Goal: Information Seeking & Learning: Learn about a topic

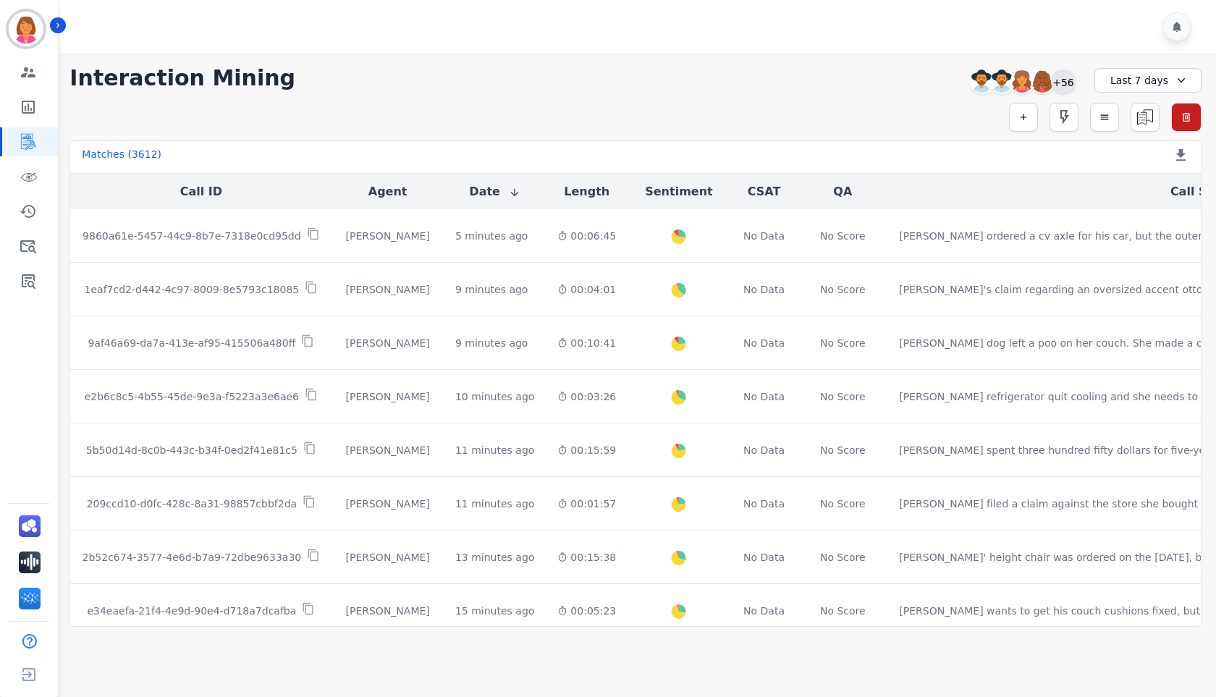
drag, startPoint x: 1071, startPoint y: 85, endPoint x: 1064, endPoint y: 90, distance: 8.8
click at [1071, 85] on div "+56" at bounding box center [1063, 81] width 25 height 25
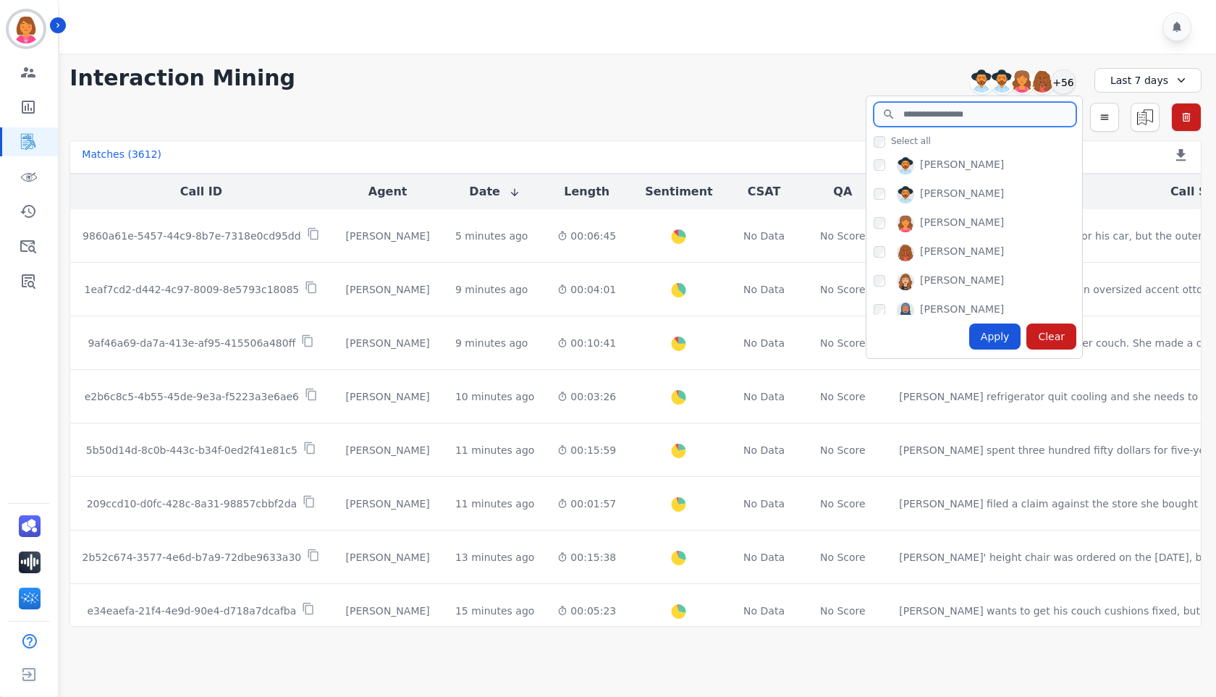
click at [969, 122] on input "search" at bounding box center [974, 114] width 203 height 25
click at [952, 111] on input "search" at bounding box center [974, 114] width 203 height 25
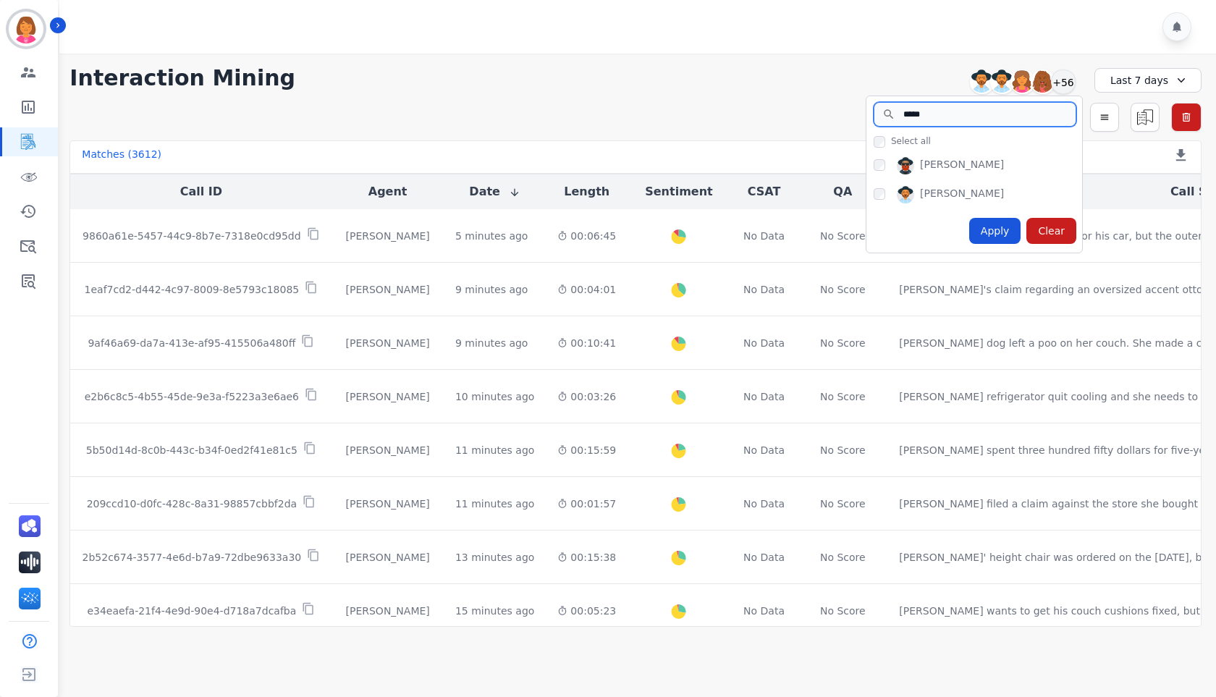
type input "*****"
click at [955, 190] on div "[PERSON_NAME]" at bounding box center [962, 194] width 84 height 17
click at [1004, 222] on div "Apply" at bounding box center [995, 231] width 52 height 26
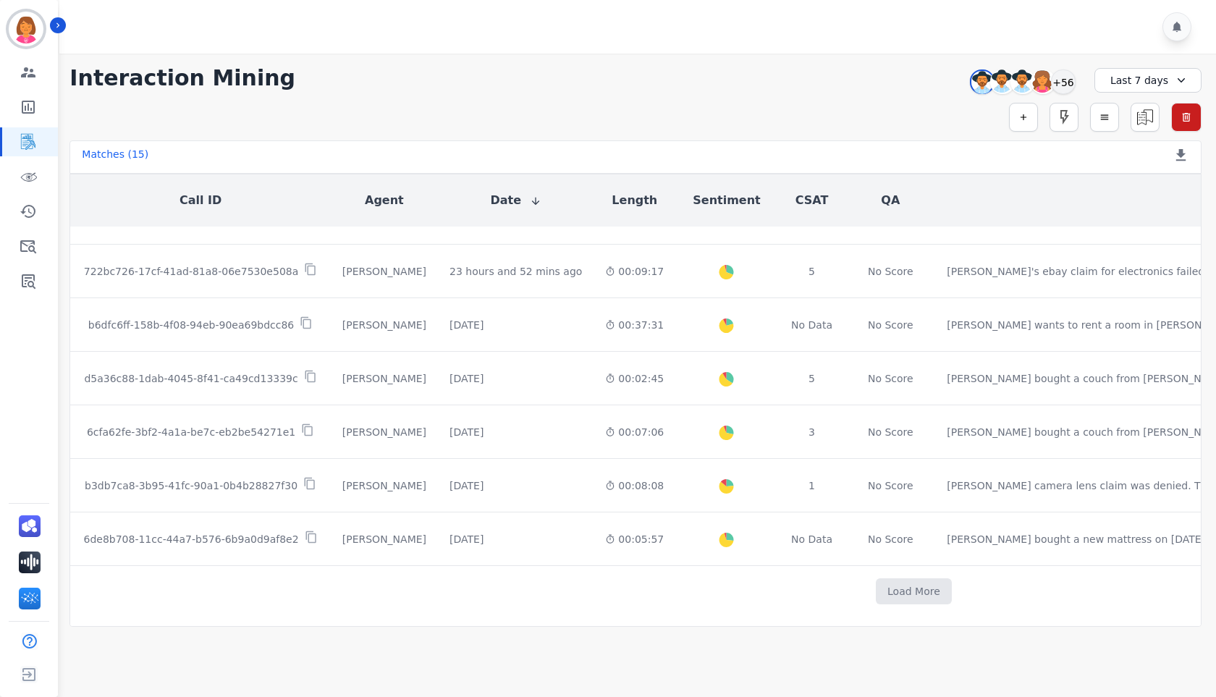
scroll to position [470, 0]
click at [875, 582] on button "Load More" at bounding box center [913, 591] width 76 height 26
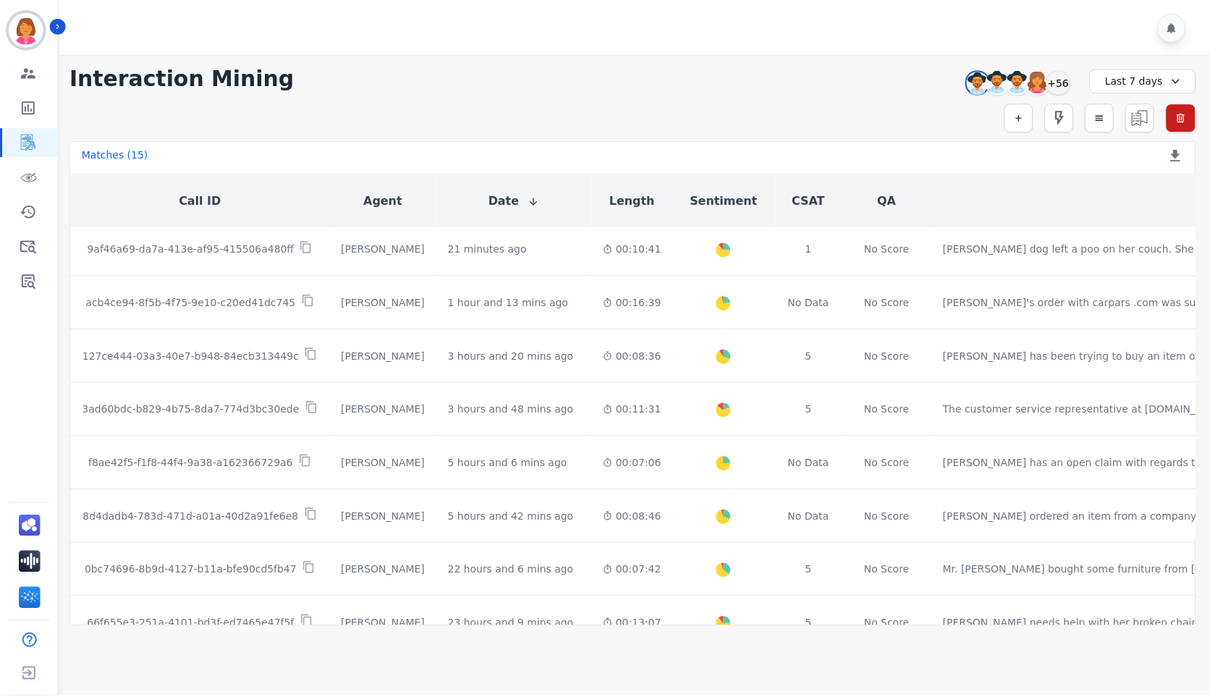
scroll to position [0, 0]
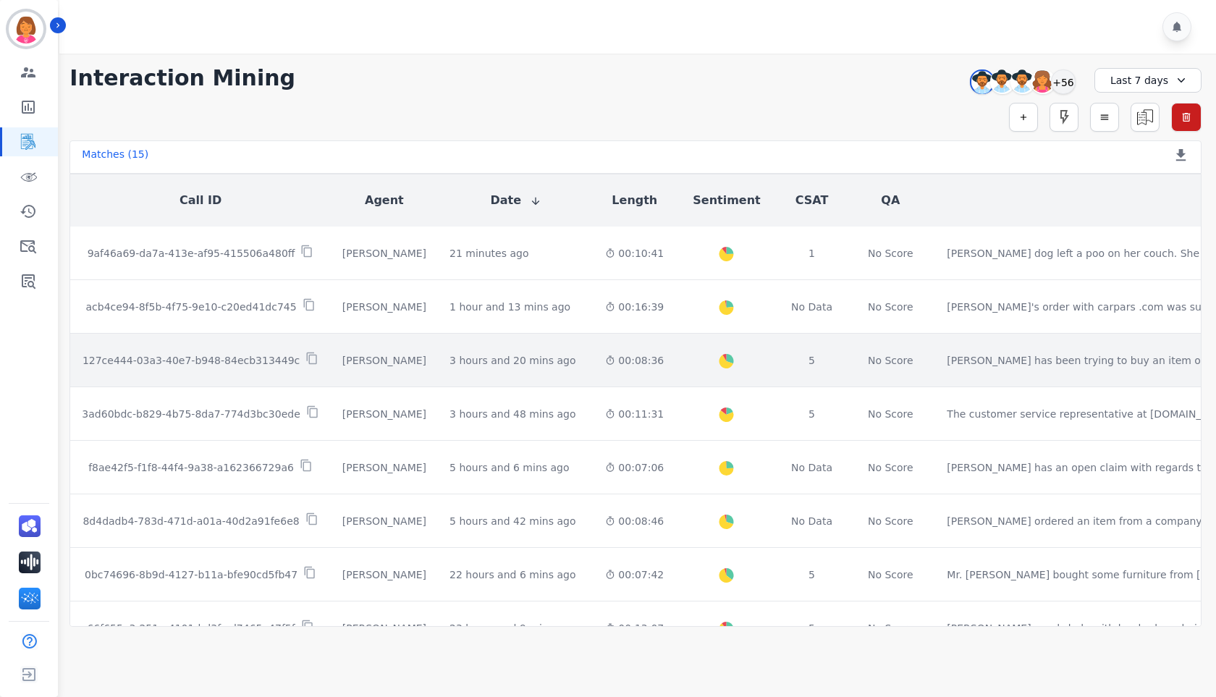
click at [605, 363] on div "00:08:36" at bounding box center [634, 360] width 59 height 14
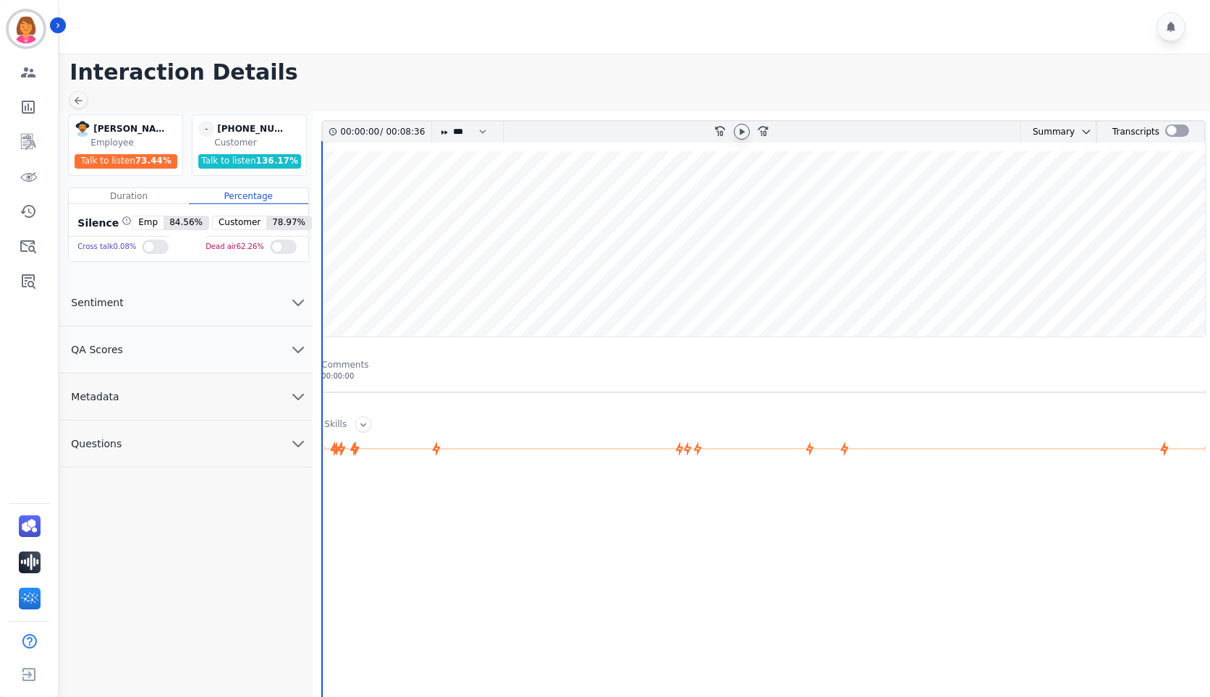
click at [741, 132] on icon at bounding box center [741, 131] width 5 height 7
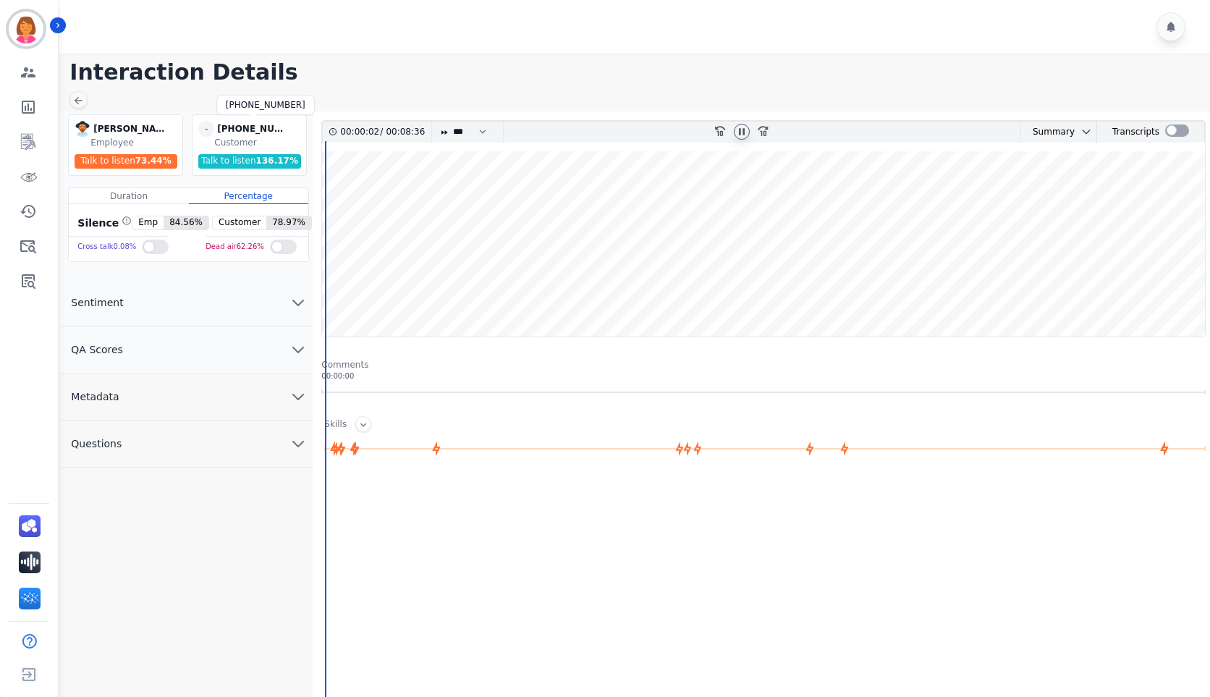
click at [250, 130] on div "[PHONE_NUMBER]" at bounding box center [253, 129] width 72 height 16
copy div "19093019149"
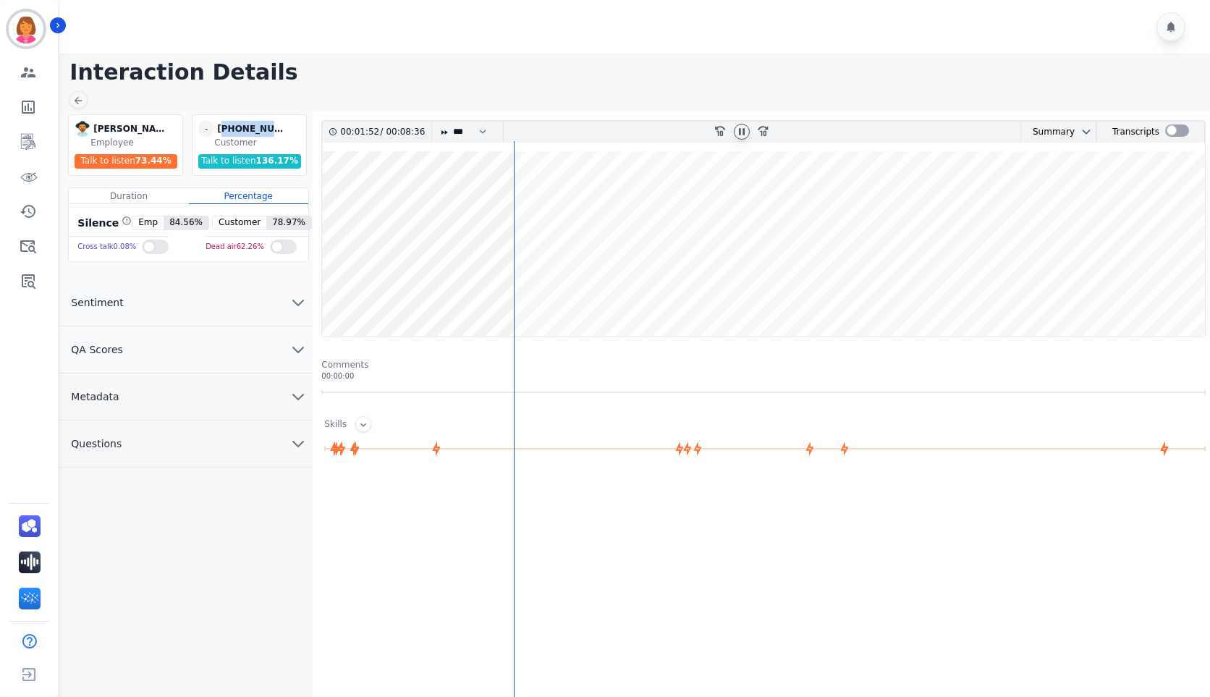
click at [428, 289] on wave at bounding box center [763, 243] width 883 height 185
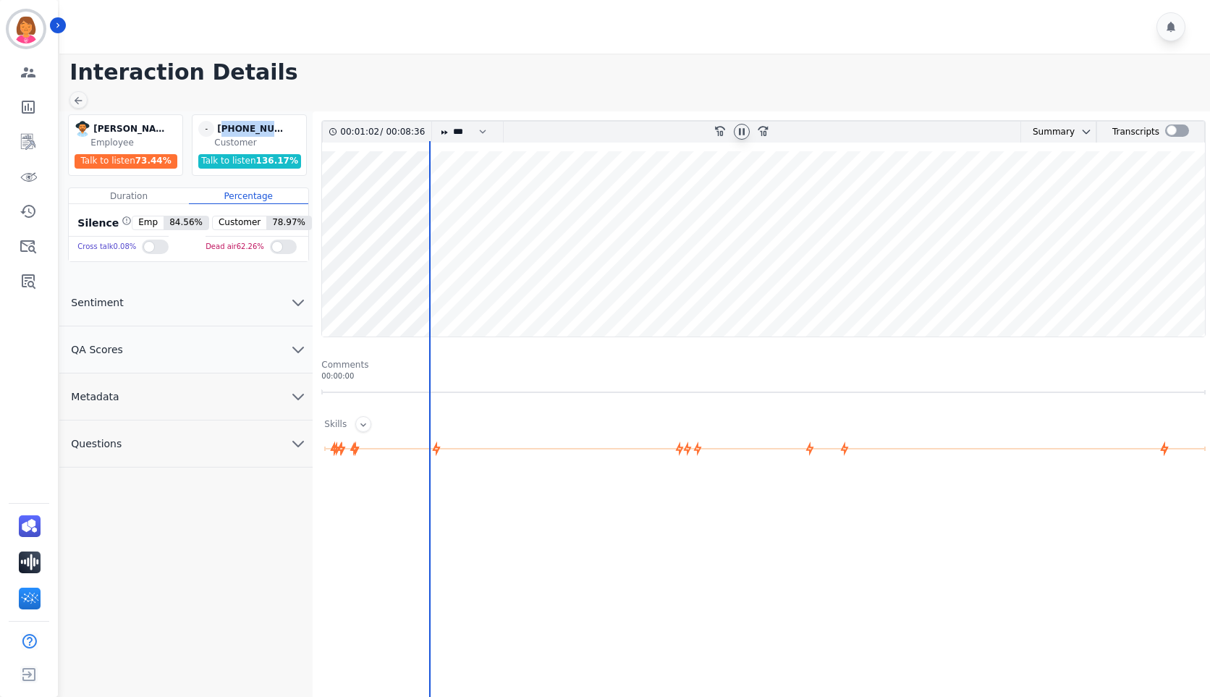
click at [404, 206] on wave at bounding box center [763, 243] width 883 height 185
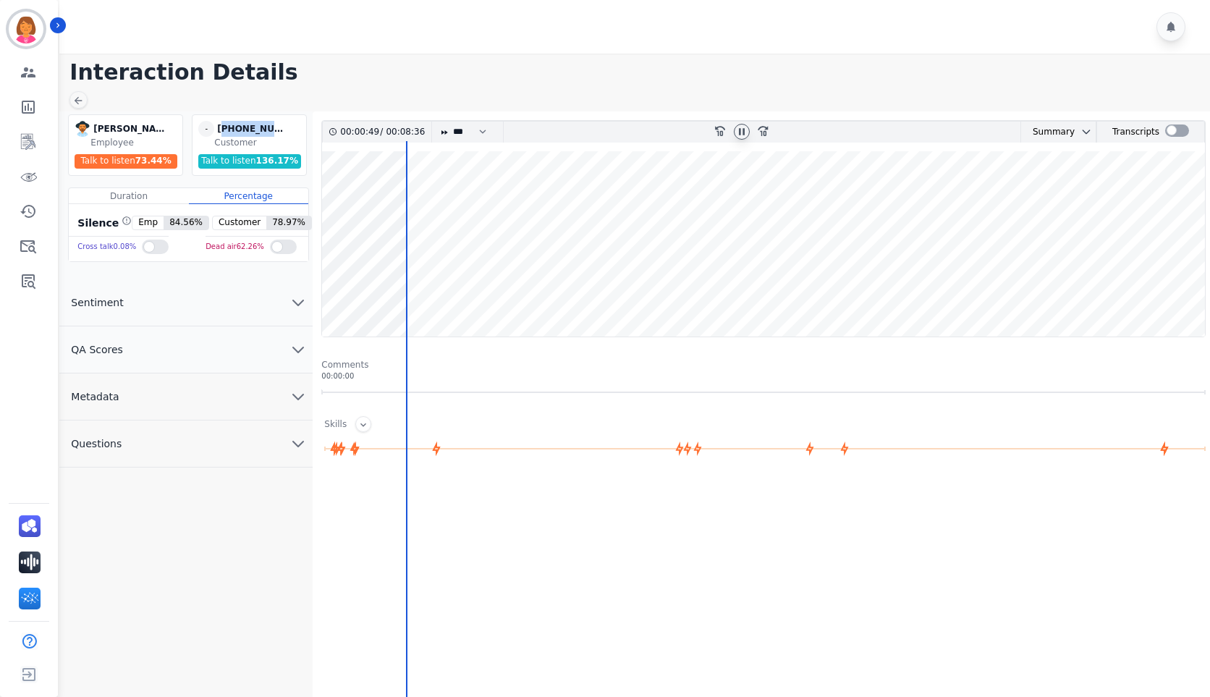
click at [376, 292] on wave at bounding box center [763, 243] width 883 height 185
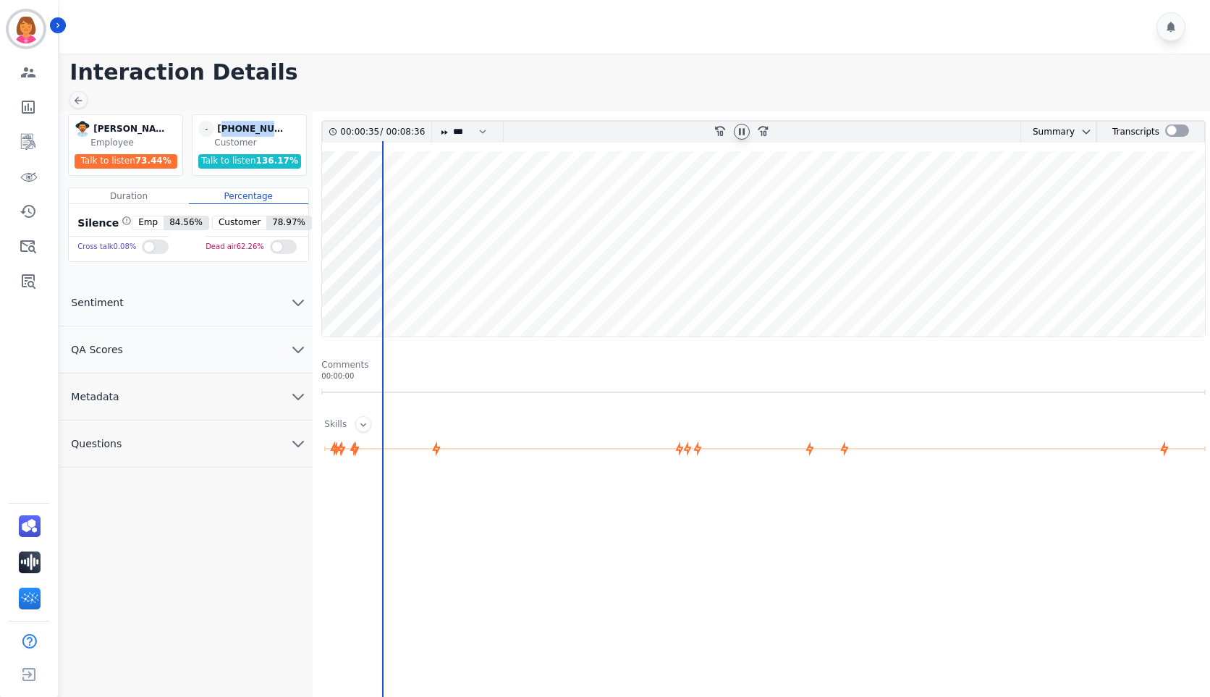
scroll to position [82, 0]
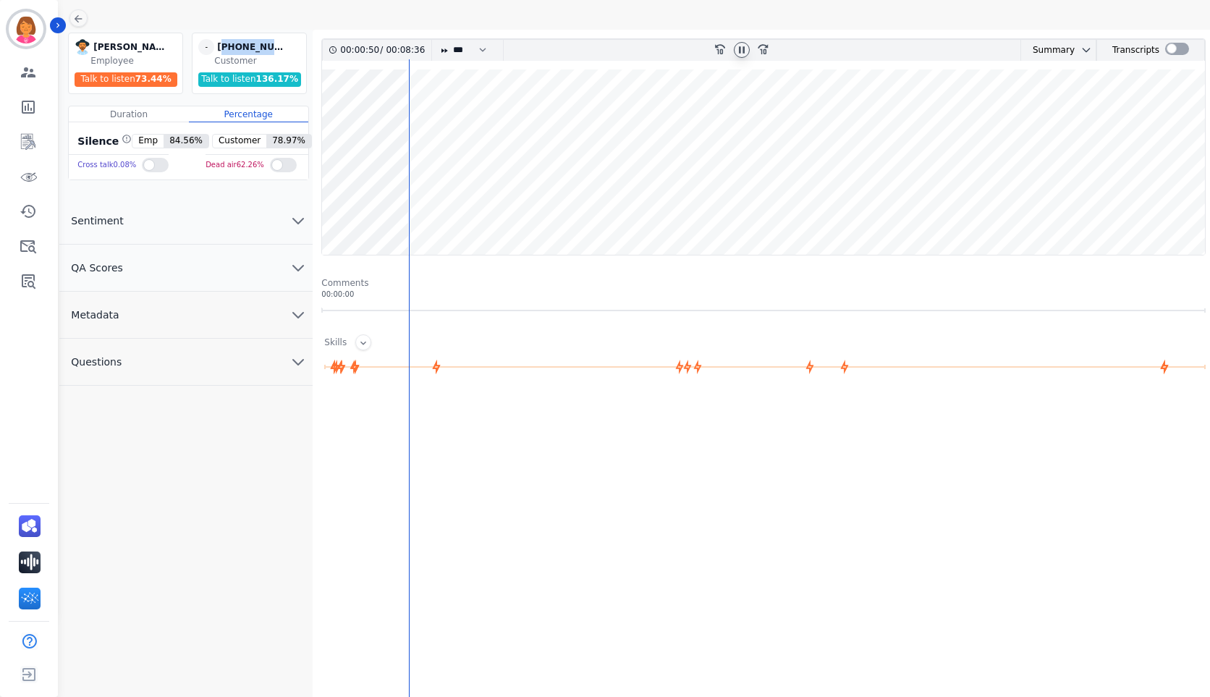
click at [653, 203] on wave at bounding box center [763, 161] width 883 height 185
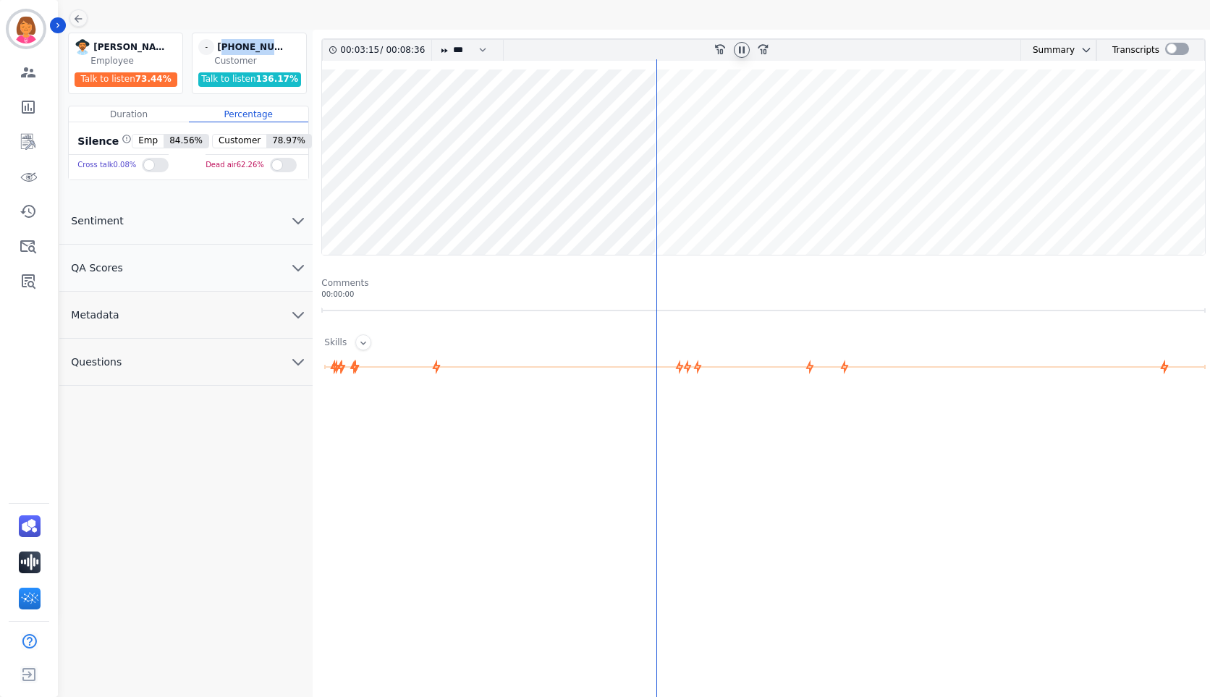
click at [185, 317] on button "Metadata" at bounding box center [185, 315] width 253 height 47
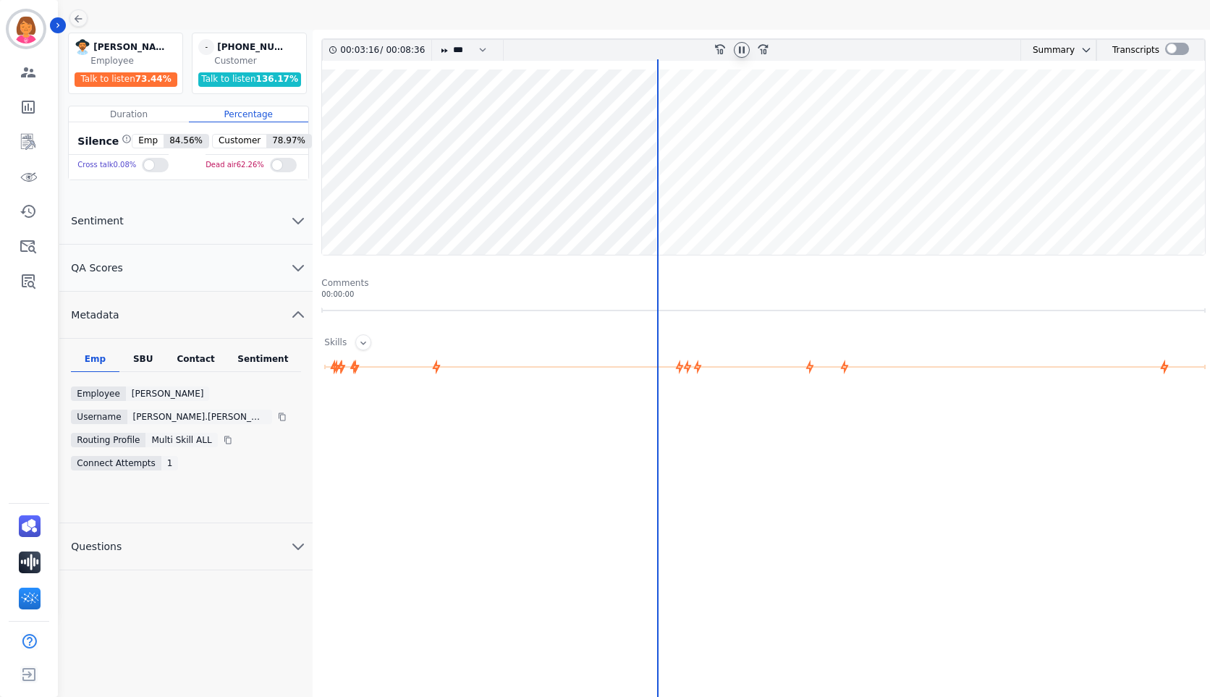
click at [204, 360] on div "Contact" at bounding box center [196, 362] width 58 height 19
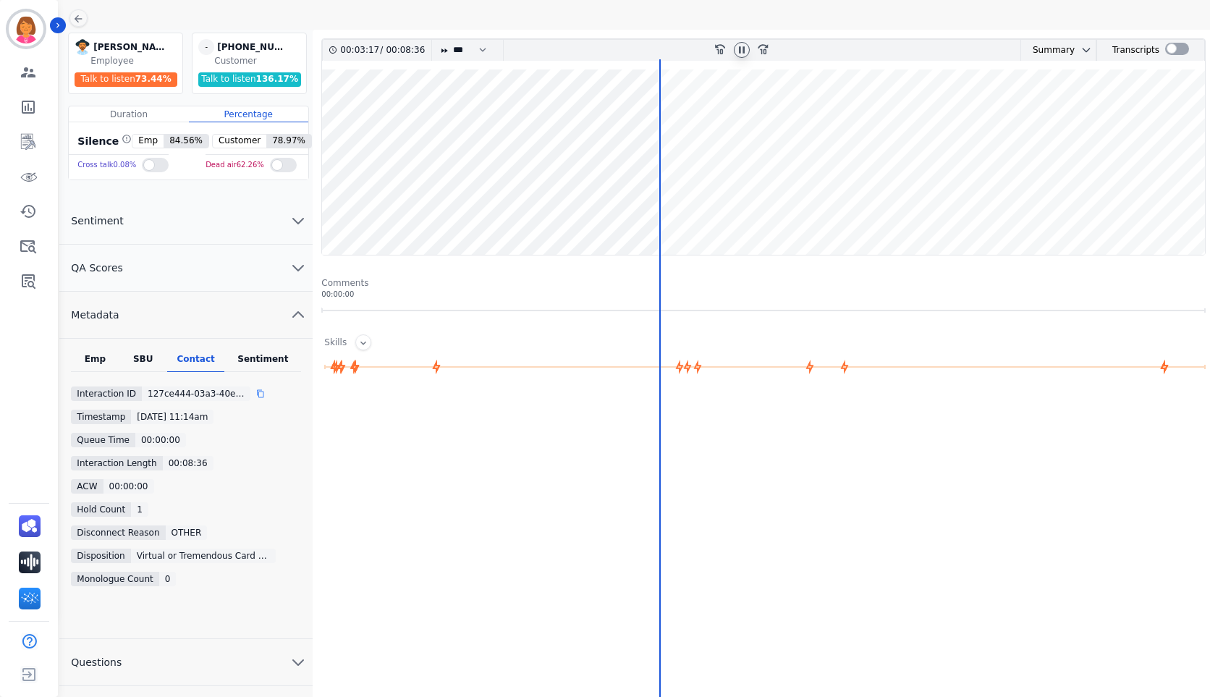
click at [257, 391] on icon at bounding box center [260, 393] width 7 height 8
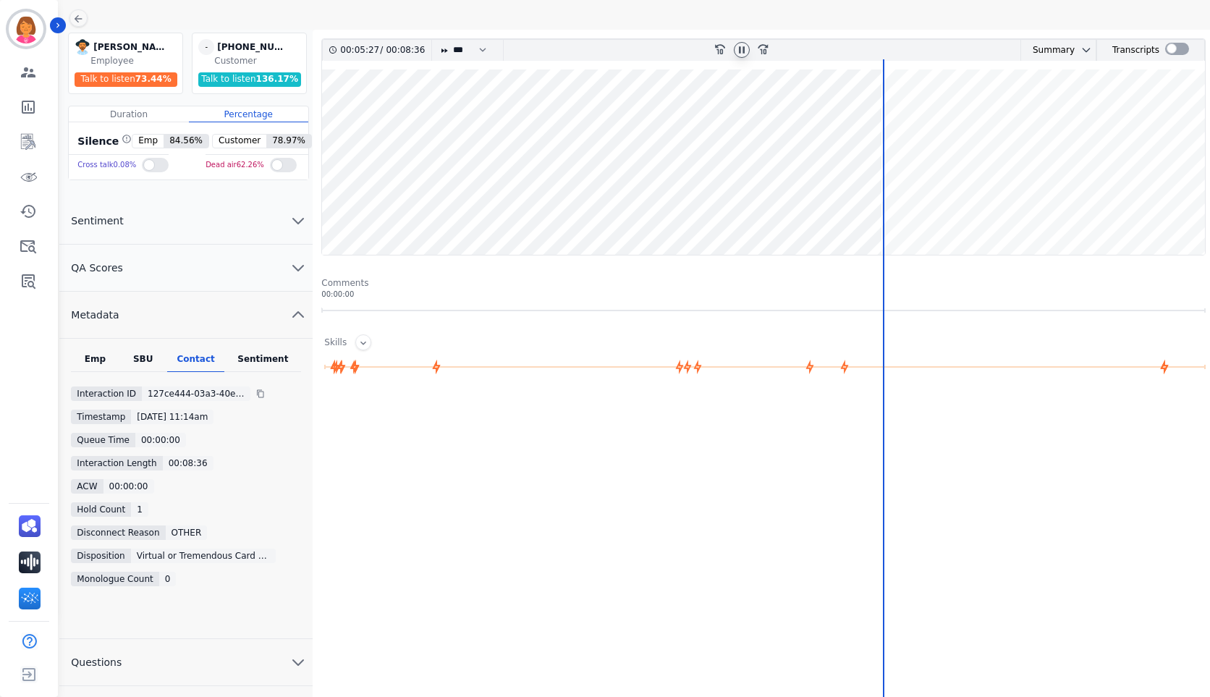
click at [1081, 208] on wave at bounding box center [763, 161] width 883 height 185
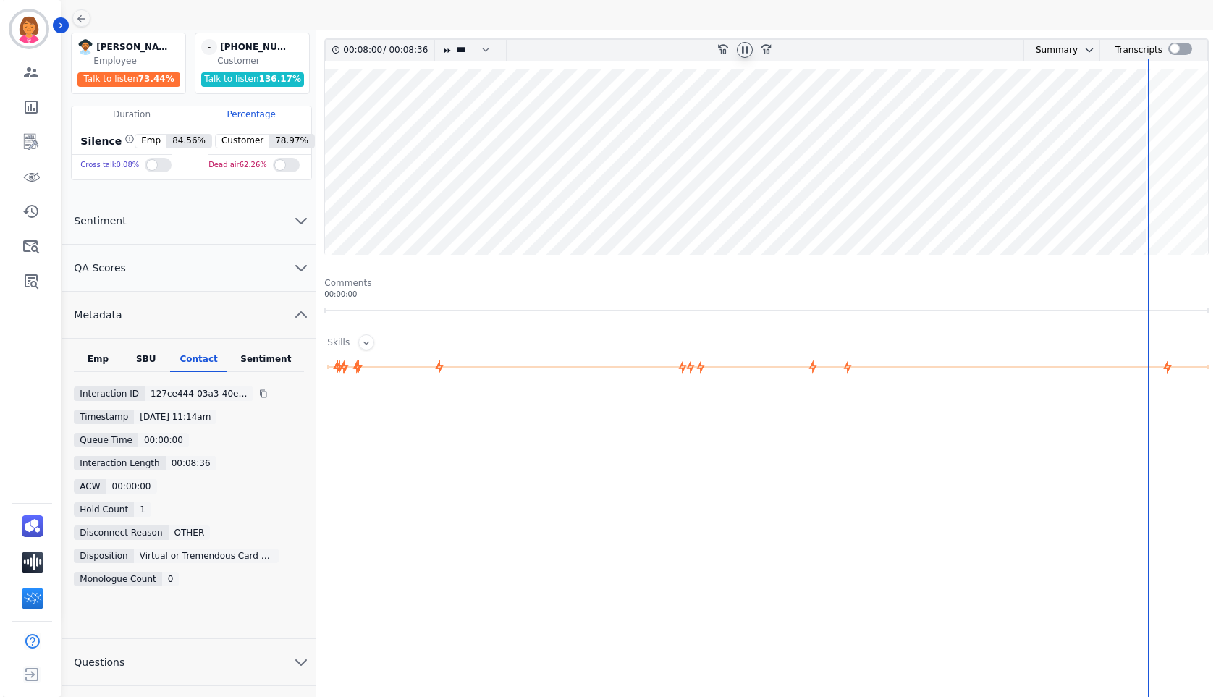
scroll to position [0, 0]
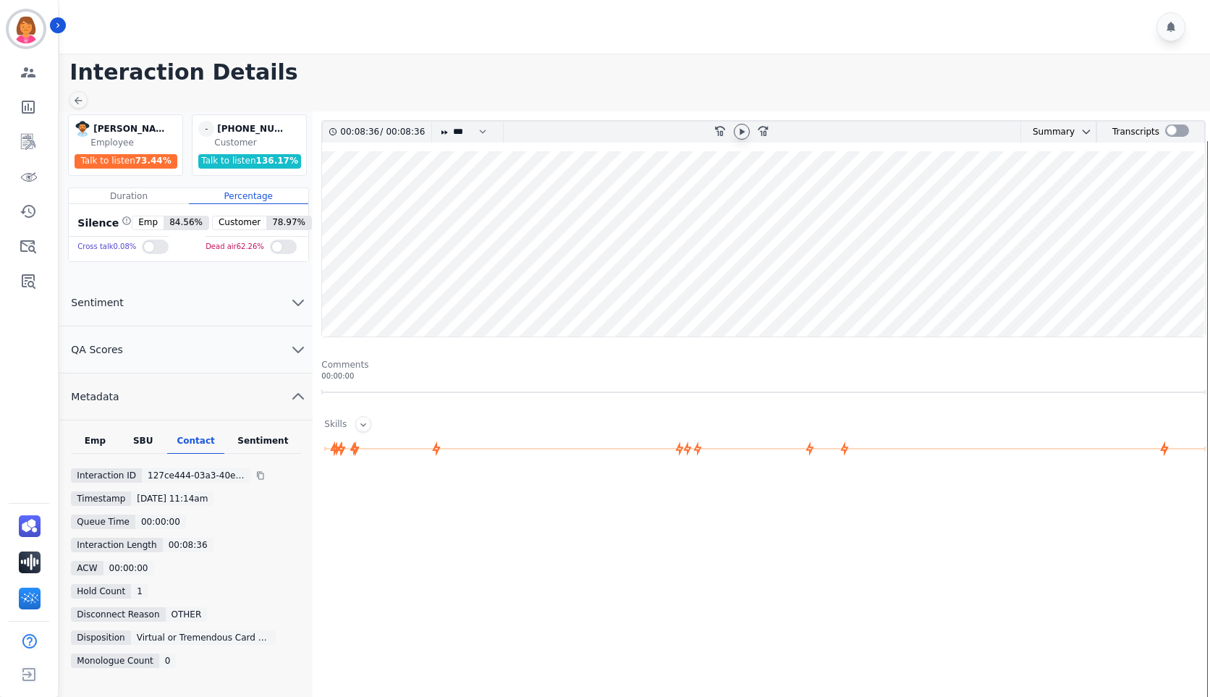
click at [839, 292] on wave at bounding box center [763, 243] width 883 height 185
click at [734, 130] on div at bounding box center [742, 132] width 16 height 16
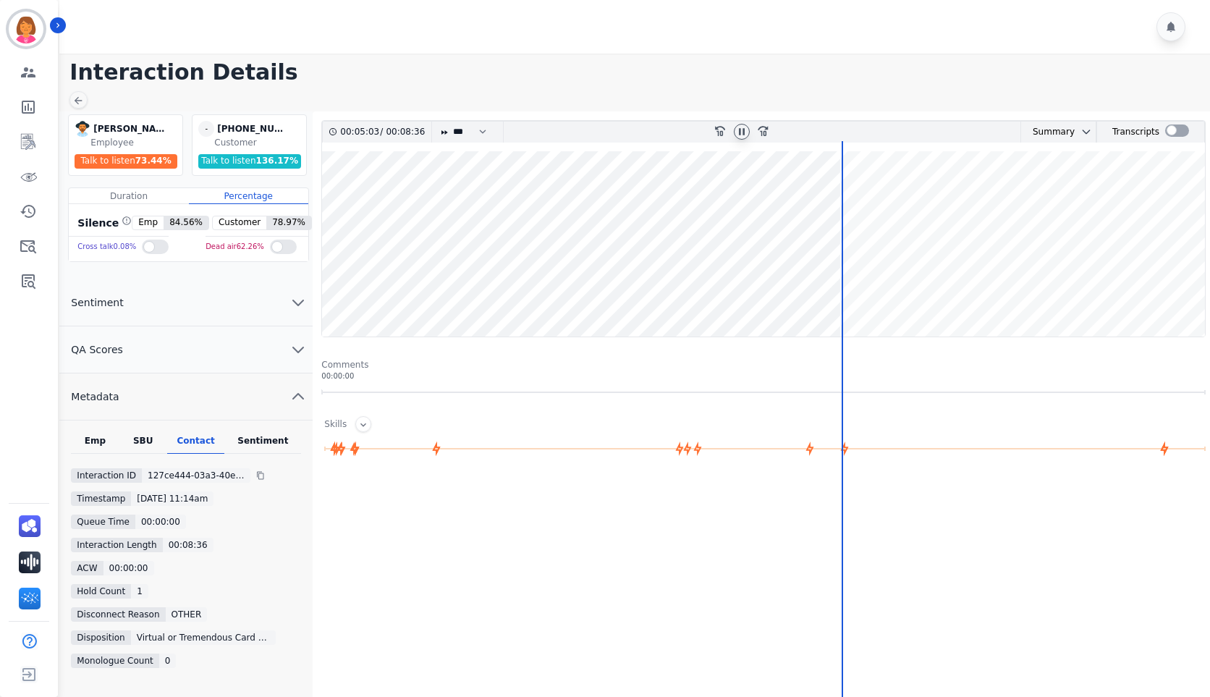
click at [734, 130] on div at bounding box center [742, 132] width 16 height 16
click at [836, 289] on wave at bounding box center [763, 243] width 883 height 185
click at [744, 137] on div at bounding box center [742, 132] width 16 height 16
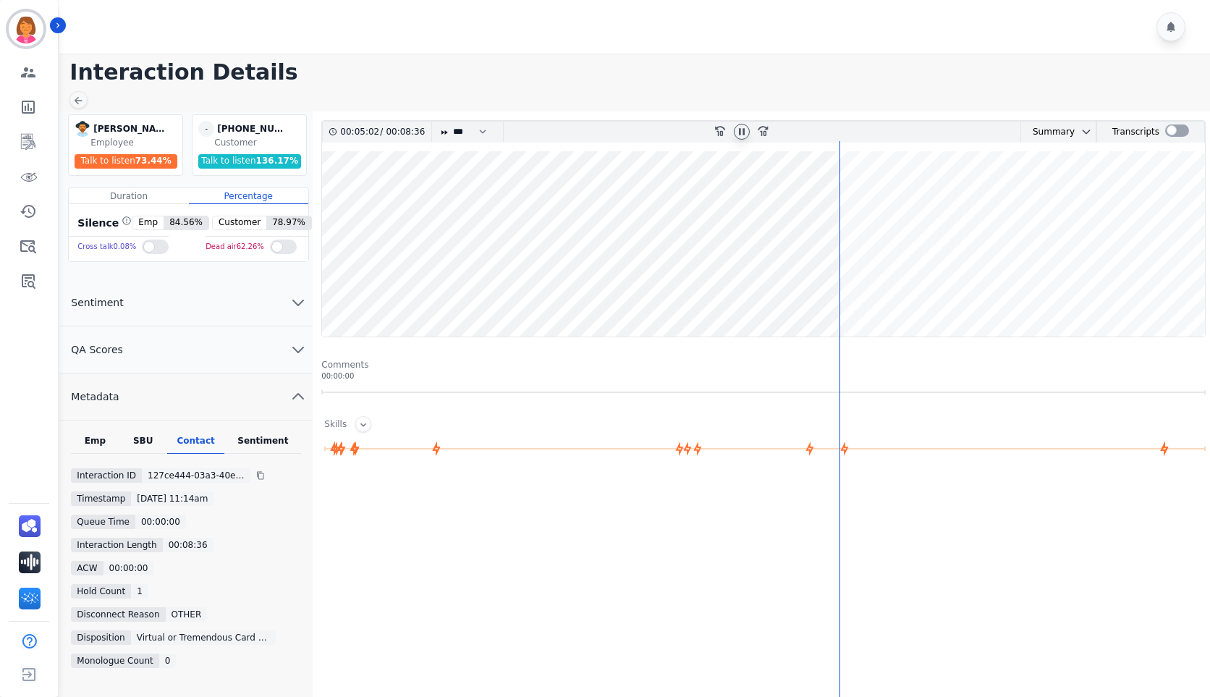
click at [744, 137] on div at bounding box center [742, 132] width 16 height 16
click at [865, 201] on wave at bounding box center [763, 243] width 883 height 185
click at [1079, 288] on wave at bounding box center [763, 243] width 883 height 185
click at [742, 132] on icon at bounding box center [742, 132] width 12 height 12
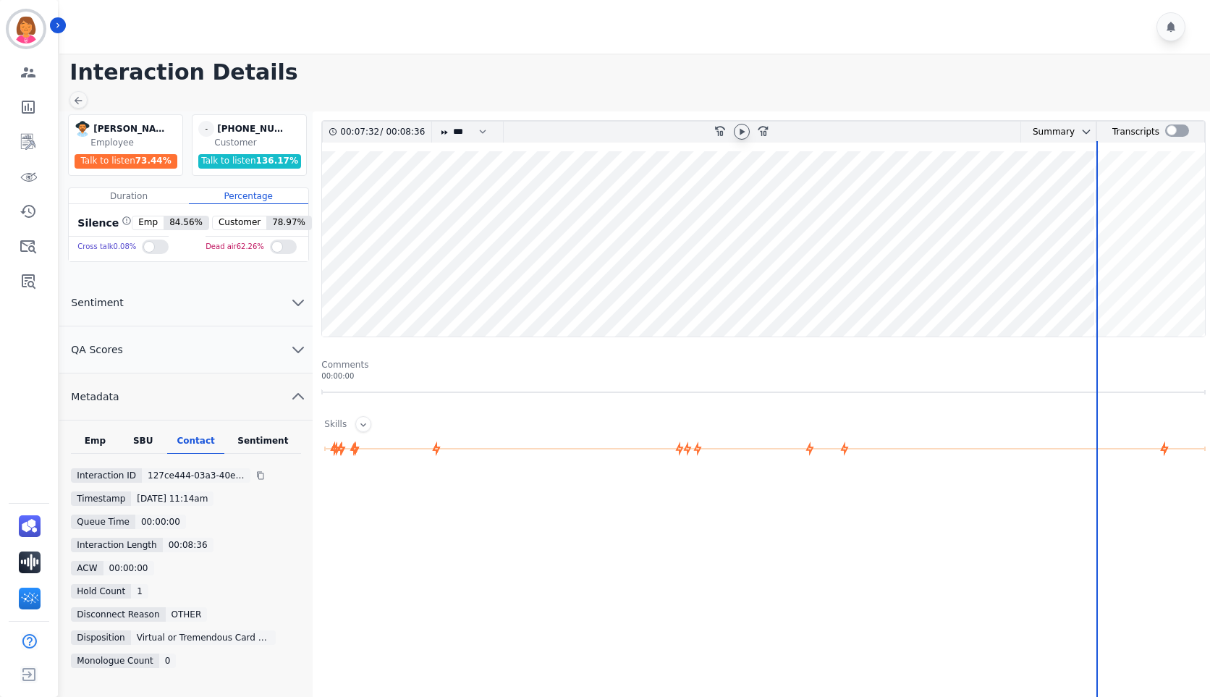
click at [672, 85] on h1 "Interaction Details" at bounding box center [639, 72] width 1140 height 26
click at [1176, 294] on wave at bounding box center [763, 243] width 883 height 185
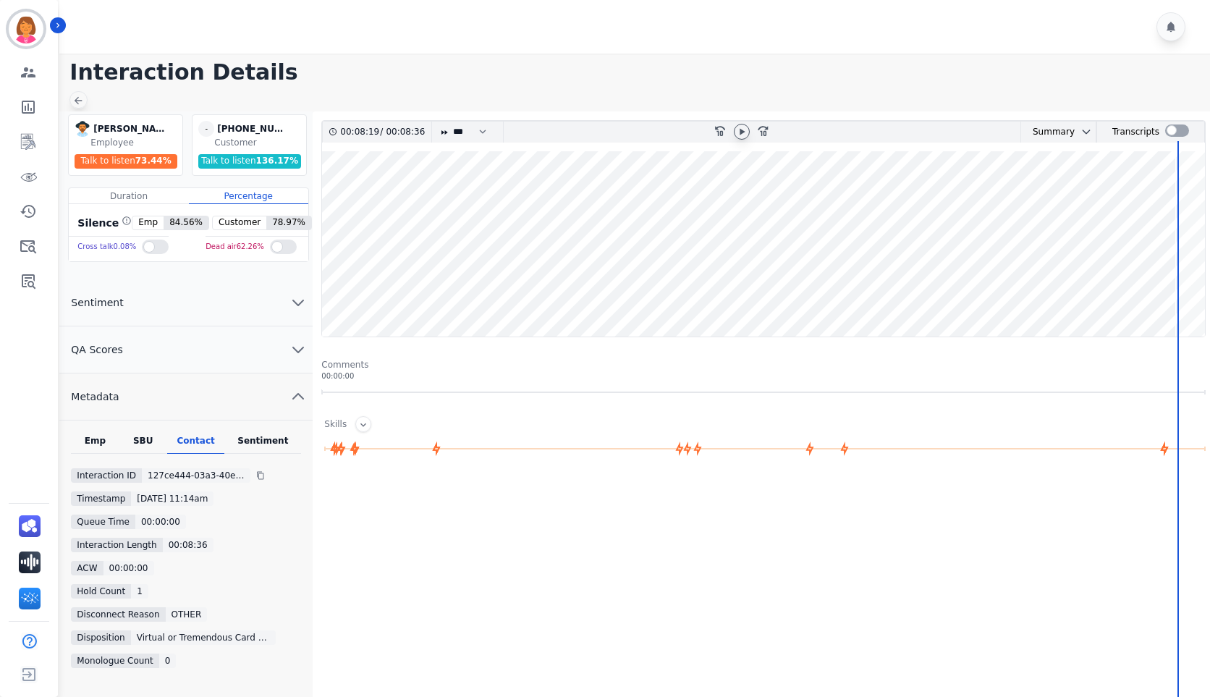
click at [81, 103] on icon at bounding box center [78, 101] width 12 height 12
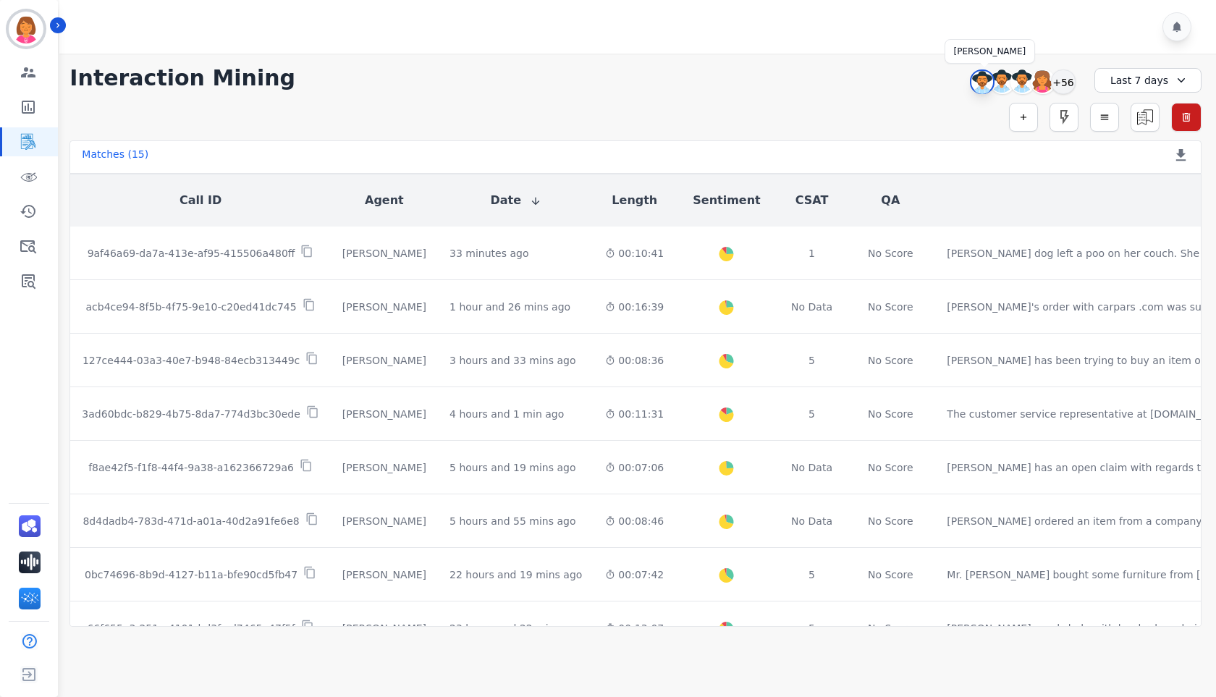
click at [977, 85] on img at bounding box center [982, 82] width 22 height 23
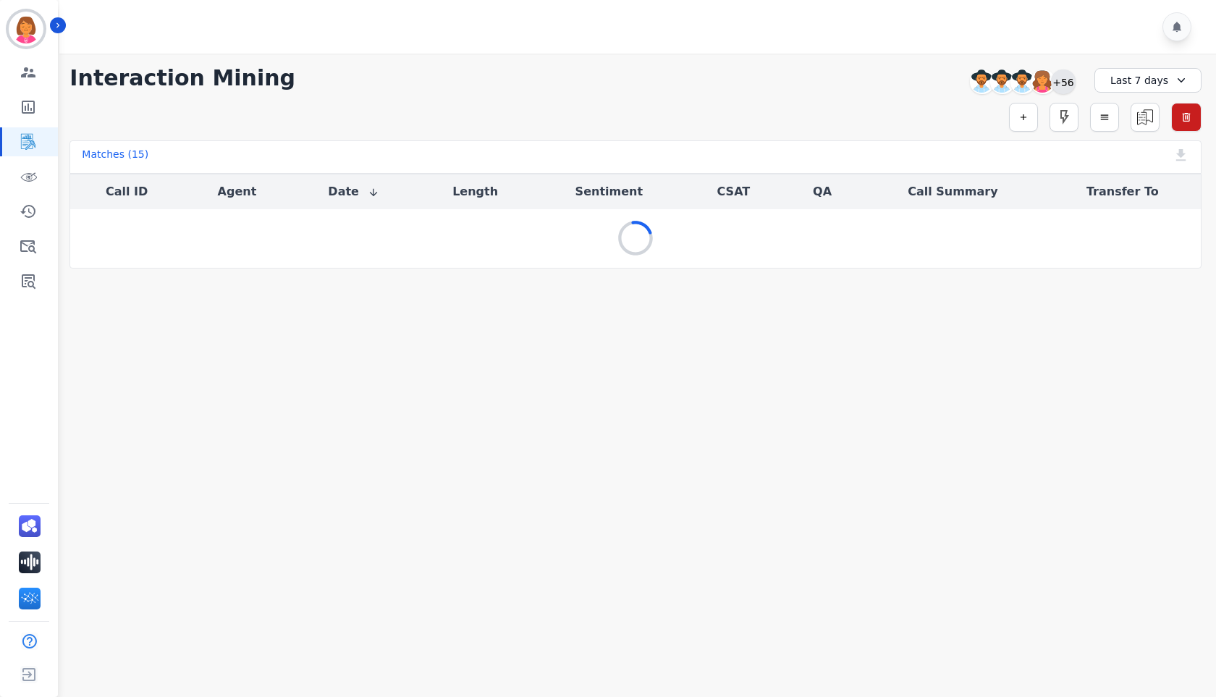
click at [1061, 85] on div "+56" at bounding box center [1063, 81] width 25 height 25
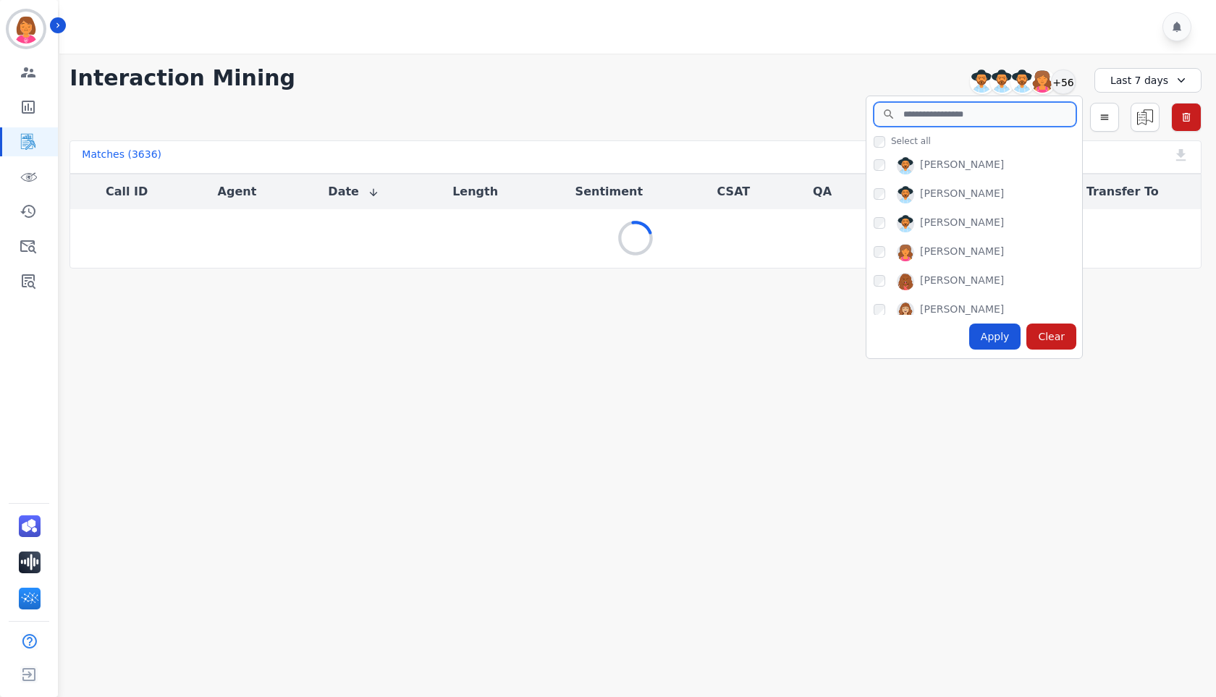
click at [1021, 110] on input "search" at bounding box center [974, 114] width 203 height 25
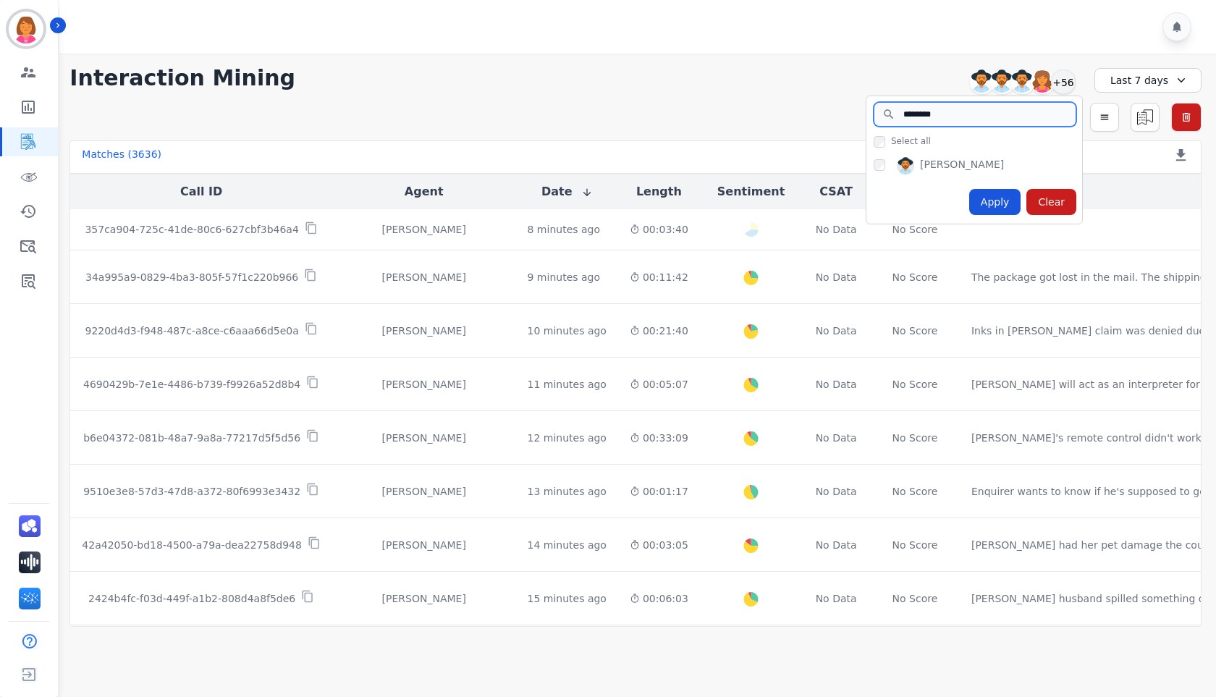
type input "********"
click at [982, 197] on div "Apply" at bounding box center [995, 202] width 52 height 26
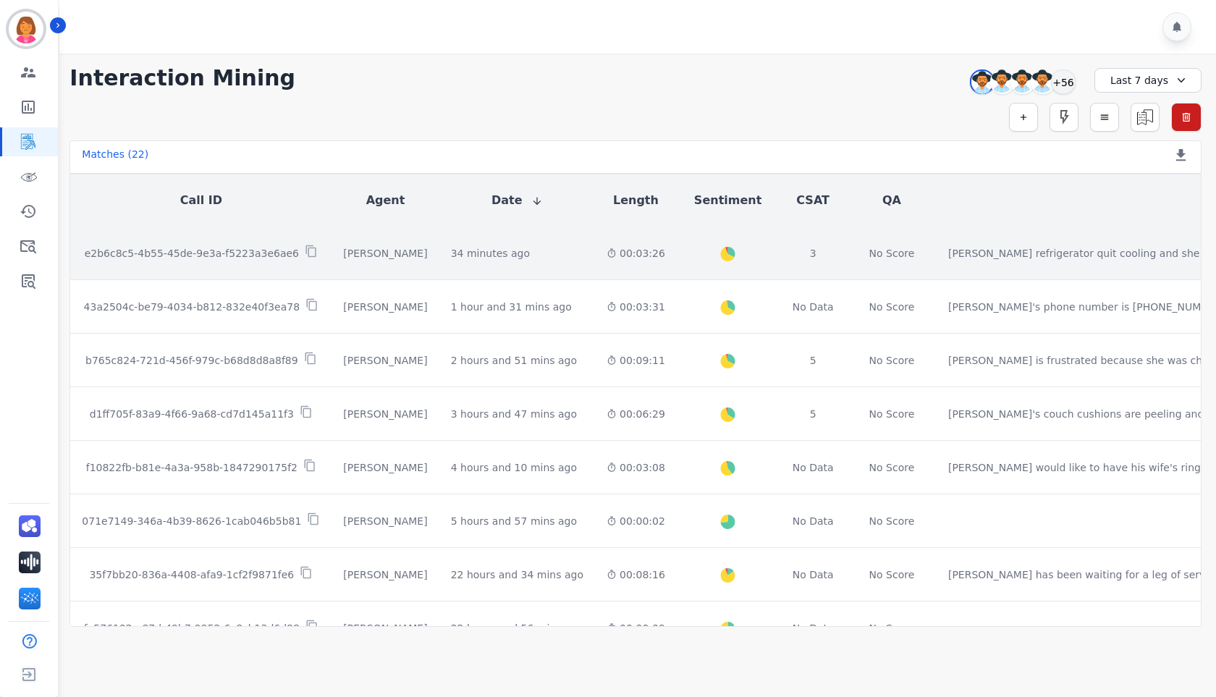
click at [688, 259] on div "Created with Highcharts 10.2.0 Overall Positive: 31.8 ( 31.8 )% Neutral: 62.7 (…" at bounding box center [727, 252] width 79 height 53
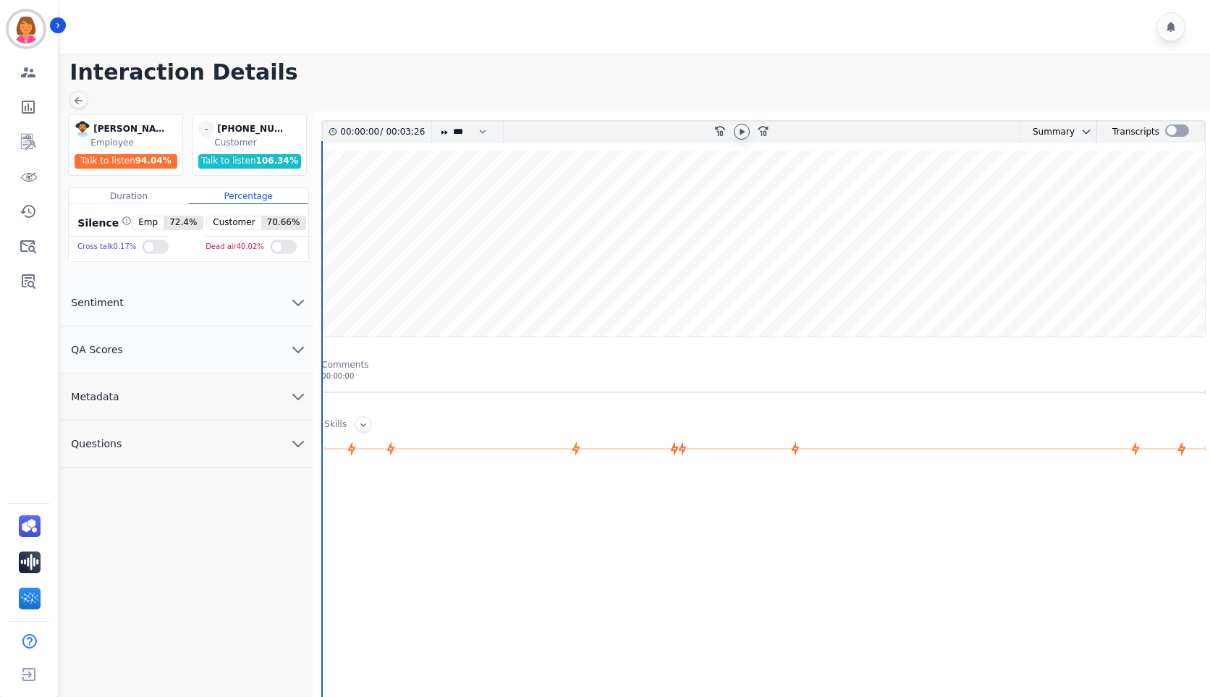
click at [742, 134] on icon at bounding box center [742, 132] width 12 height 12
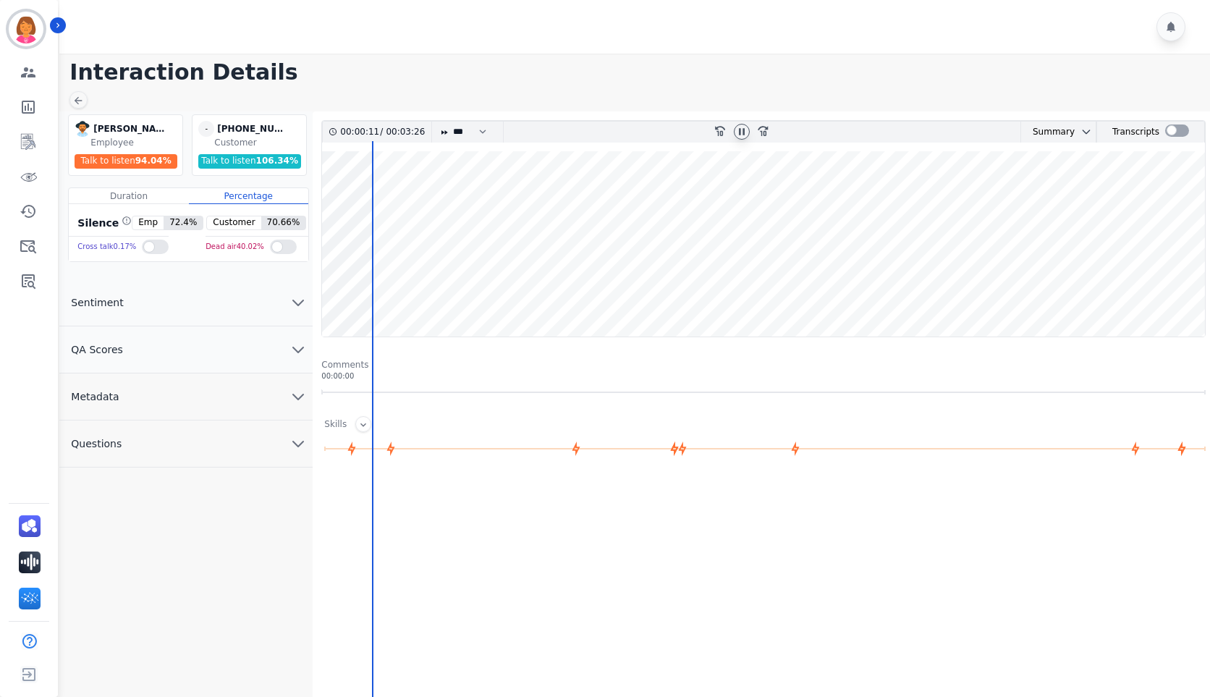
click at [337, 291] on wave at bounding box center [763, 243] width 883 height 185
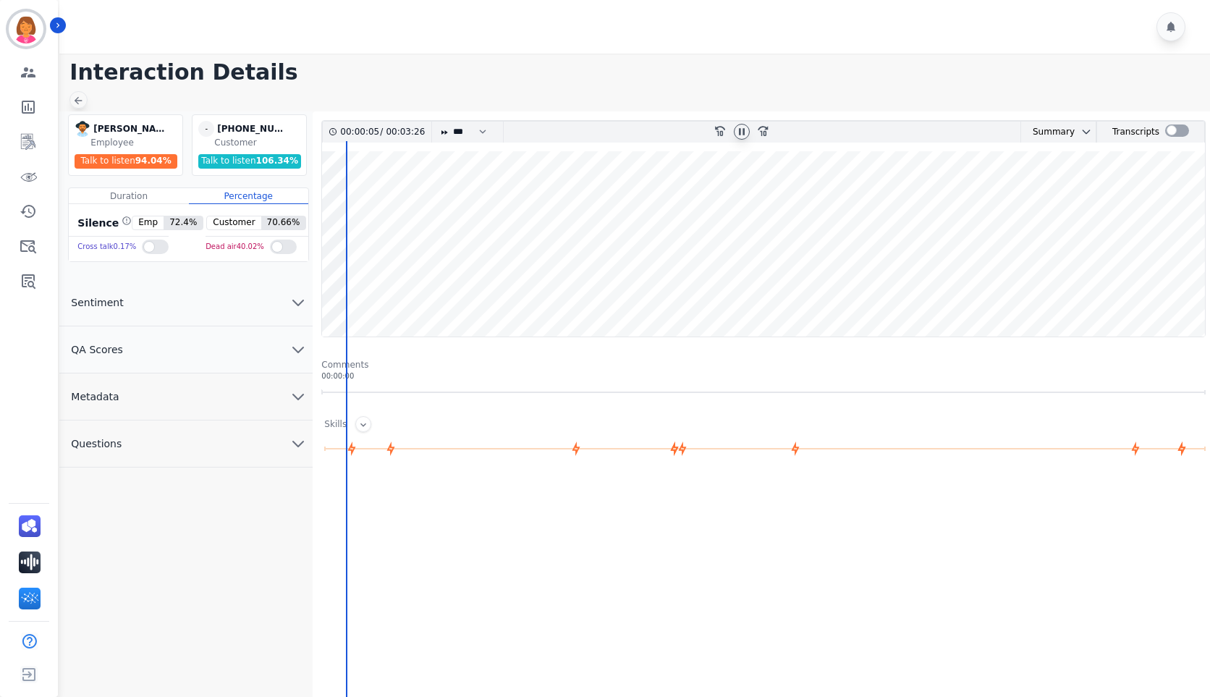
click at [73, 99] on icon at bounding box center [78, 101] width 12 height 12
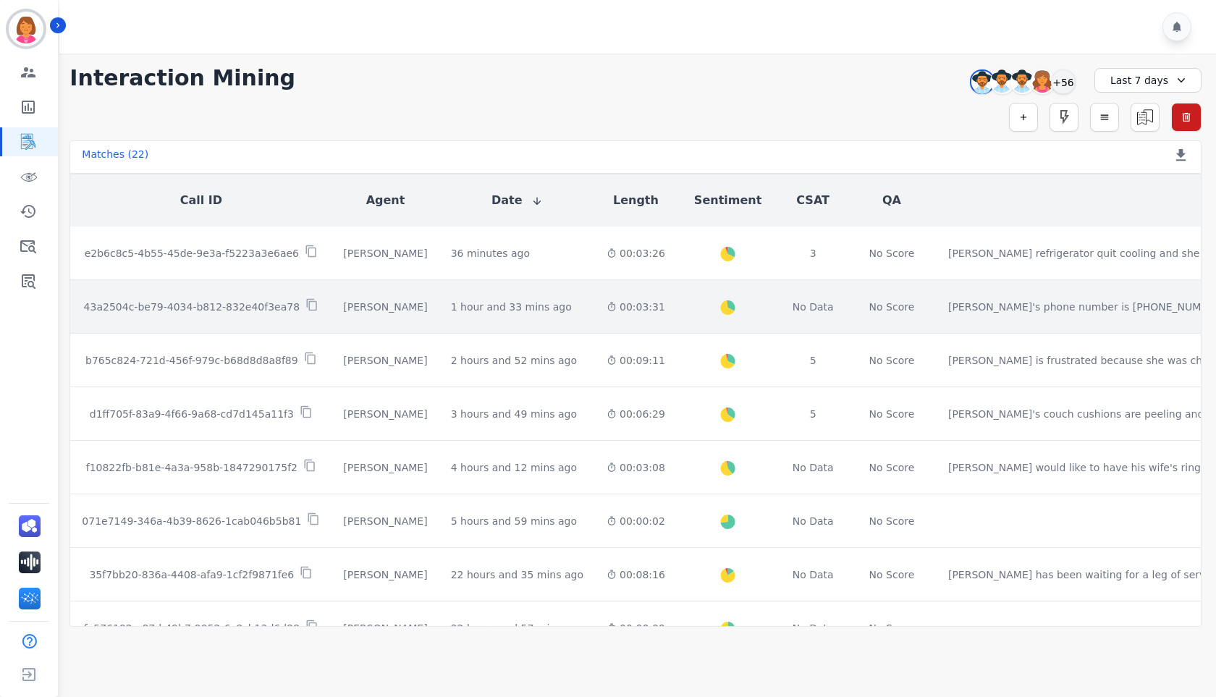
click at [677, 306] on td "Created with Highcharts 10.2.0 Overall Positive: 32.4 ( 32.4 )% Neutral: 66.1 (…" at bounding box center [728, 307] width 102 height 54
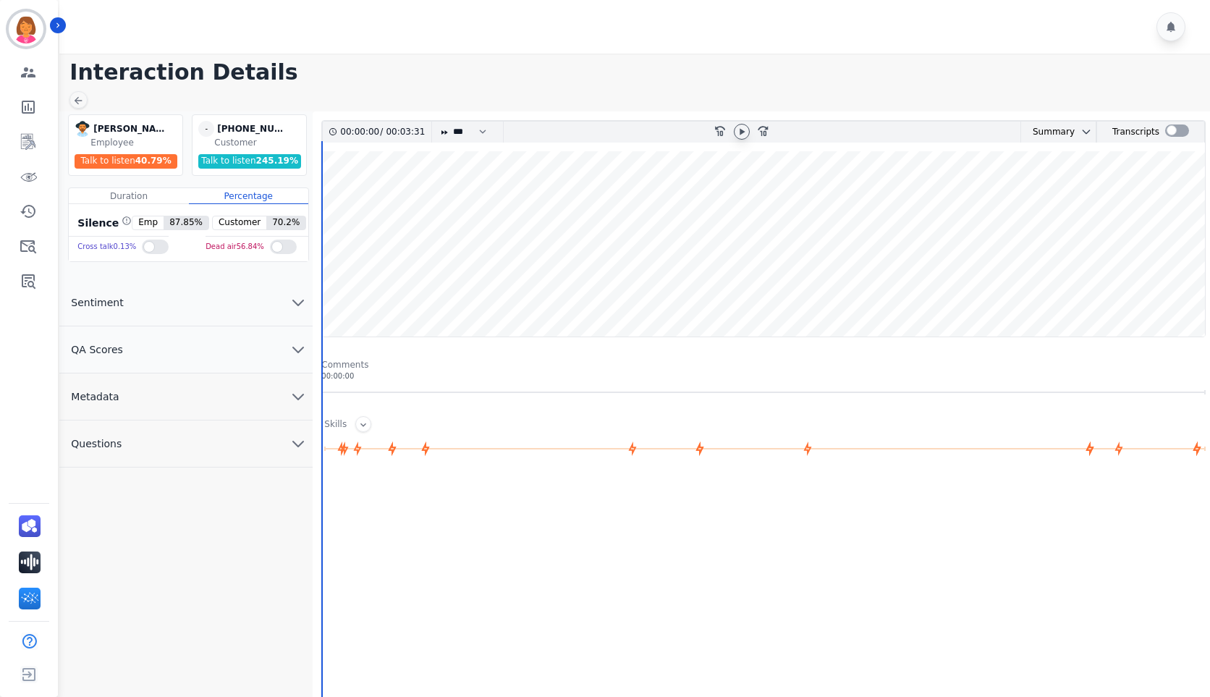
click at [746, 134] on icon at bounding box center [742, 132] width 12 height 12
